Goal: Information Seeking & Learning: Learn about a topic

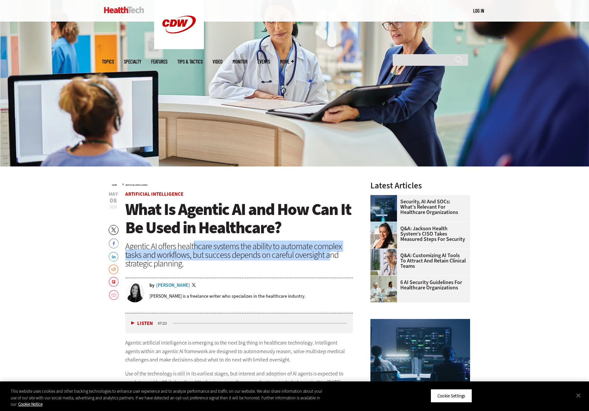
drag, startPoint x: 193, startPoint y: 246, endPoint x: 328, endPoint y: 253, distance: 135.1
click at [328, 253] on div "Agentic AI offers healthcare systems the ability to automate complex tasks and …" at bounding box center [239, 255] width 228 height 26
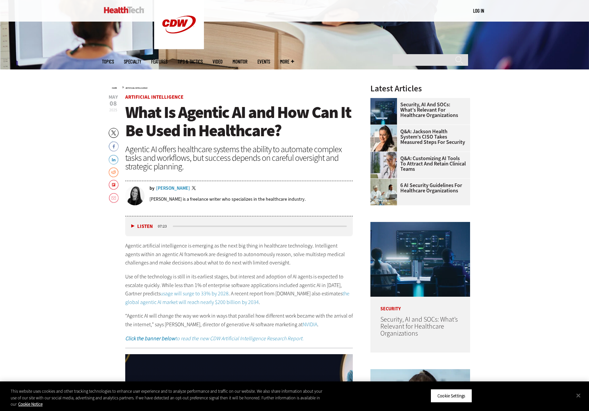
scroll to position [264, 0]
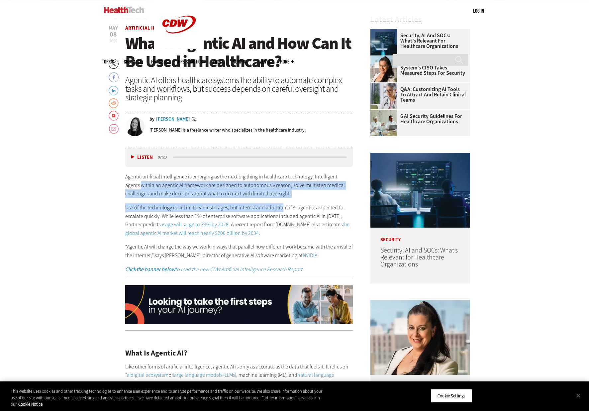
drag, startPoint x: 127, startPoint y: 184, endPoint x: 280, endPoint y: 202, distance: 154.3
click at [280, 202] on div "Agentic artificial intelligence is emerging as the next big thing in healthcare…" at bounding box center [239, 223] width 228 height 101
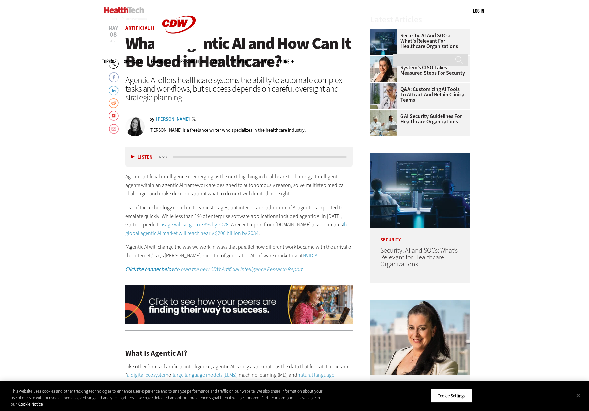
click at [285, 202] on div "Agentic artificial intelligence is emerging as the next big thing in healthcare…" at bounding box center [239, 223] width 228 height 101
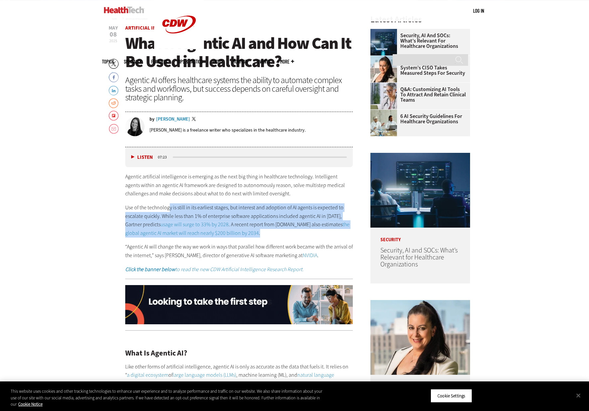
drag, startPoint x: 169, startPoint y: 208, endPoint x: 280, endPoint y: 231, distance: 113.8
click at [280, 231] on p "Use of the technology is still in its earliest stages, but interest and adoptio…" at bounding box center [239, 220] width 228 height 34
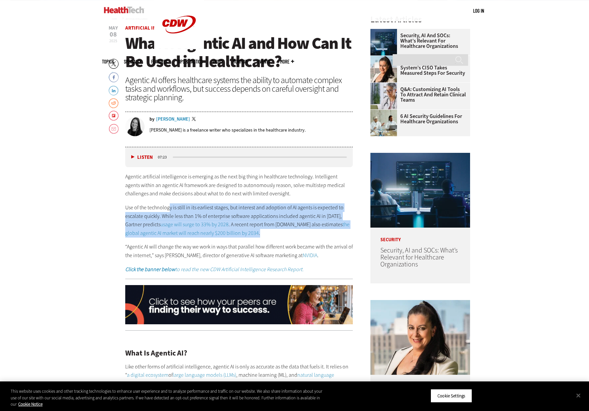
click at [280, 231] on p "Use of the technology is still in its earliest stages, but interest and adoptio…" at bounding box center [239, 220] width 228 height 34
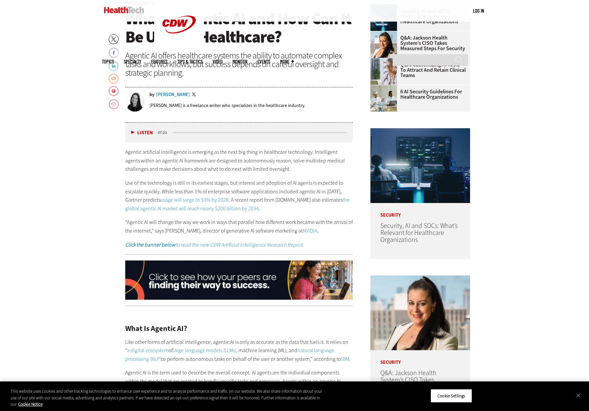
scroll to position [298, 0]
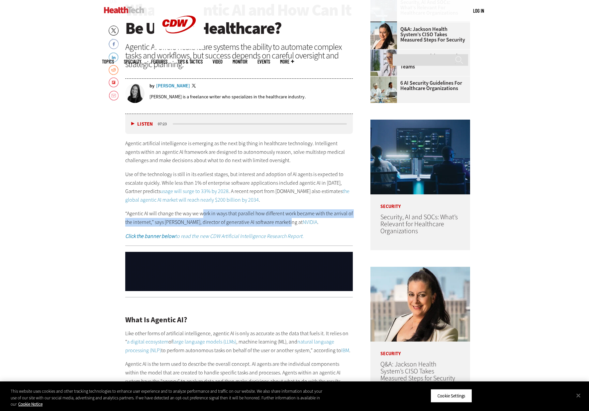
drag, startPoint x: 202, startPoint y: 213, endPoint x: 291, endPoint y: 220, distance: 88.4
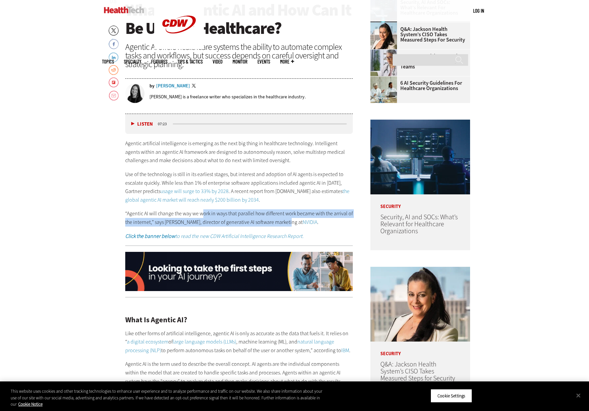
click at [291, 220] on p "“Agentic AI will change the way we work in ways that parallel how different wor…" at bounding box center [239, 217] width 228 height 17
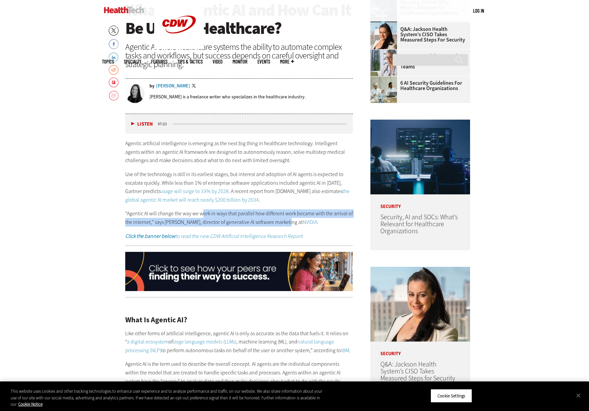
click at [284, 221] on p "“Agentic AI will change the way we work in ways that parallel how different wor…" at bounding box center [239, 217] width 228 height 17
drag, startPoint x: 186, startPoint y: 224, endPoint x: 219, endPoint y: 225, distance: 33.2
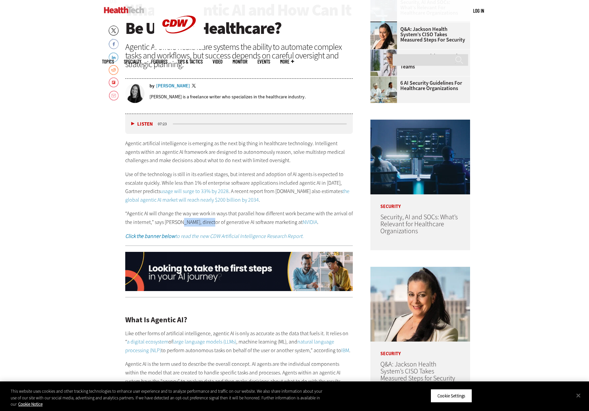
click at [215, 225] on p "“Agentic AI will change the way we work in ways that parallel how different wor…" at bounding box center [239, 217] width 228 height 17
click at [221, 224] on p "“Agentic AI will change the way we work in ways that parallel how different wor…" at bounding box center [239, 217] width 228 height 17
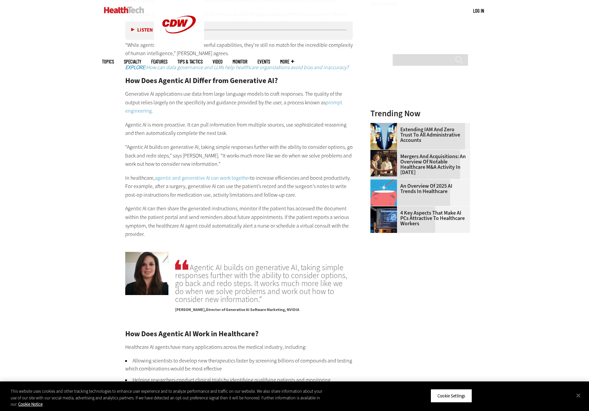
scroll to position [796, 0]
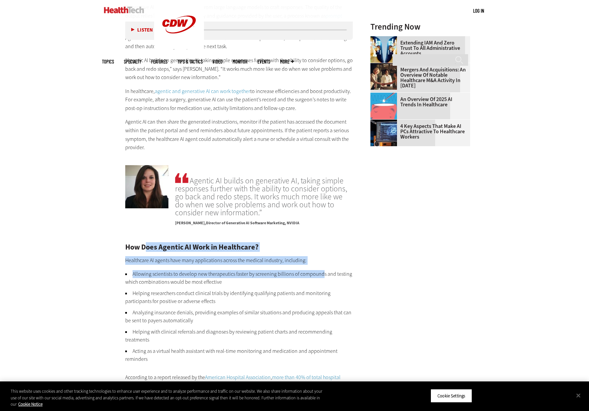
drag, startPoint x: 147, startPoint y: 251, endPoint x: 326, endPoint y: 278, distance: 181.8
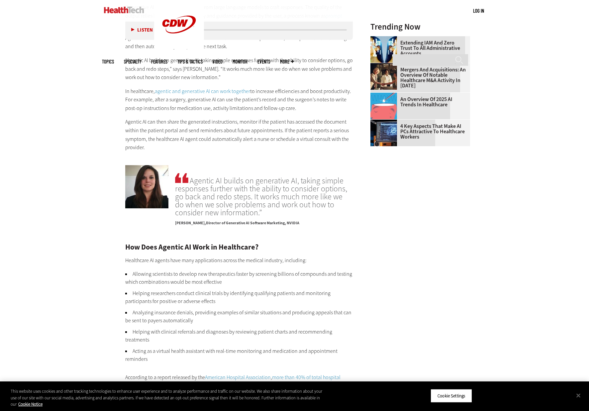
click at [368, 278] on main "Home » Artificial Intelligence Close New AI Research From CDW See how IT leader…" at bounding box center [295, 201] width 386 height 1466
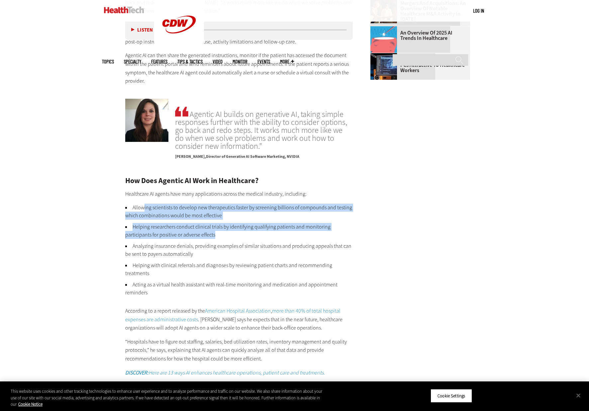
drag, startPoint x: 216, startPoint y: 206, endPoint x: 376, endPoint y: 241, distance: 164.4
click at [361, 235] on main "Home » Artificial Intelligence Close New AI Research From CDW See how IT leader…" at bounding box center [295, 135] width 386 height 1466
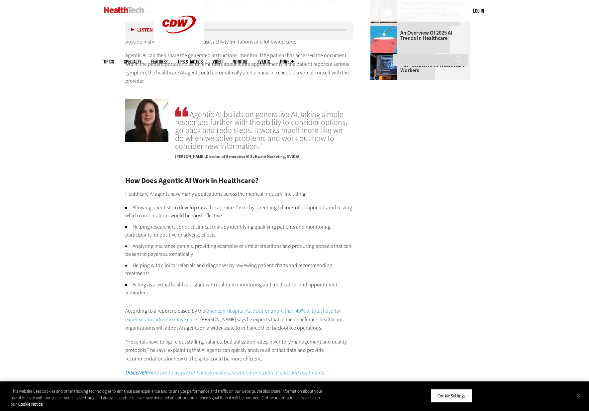
click at [384, 242] on main "Home » Artificial Intelligence Close New AI Research From CDW See how IT leader…" at bounding box center [295, 135] width 386 height 1466
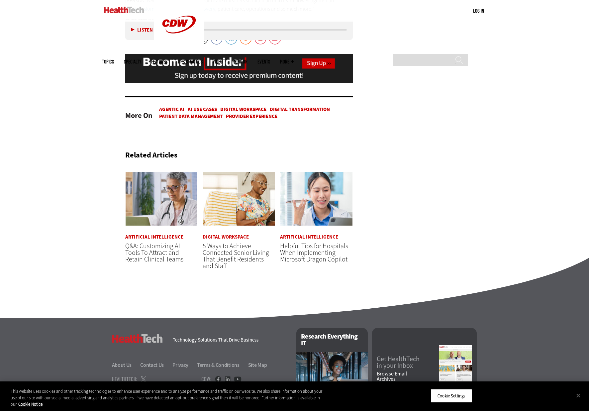
scroll to position [1361, 0]
